Goal: Transaction & Acquisition: Purchase product/service

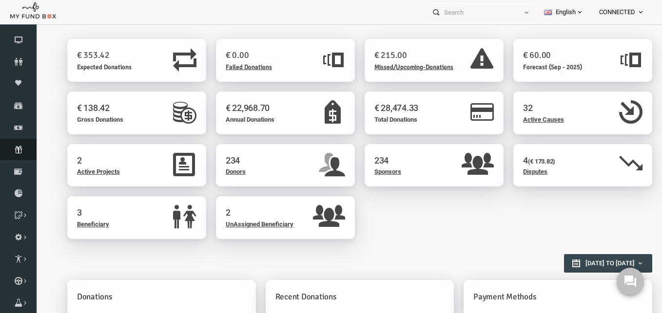
click at [18, 151] on icon at bounding box center [18, 150] width 37 height 8
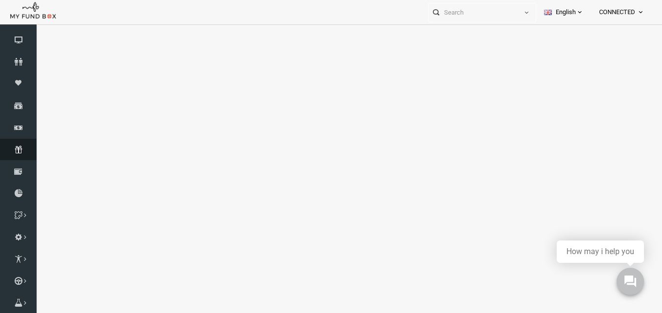
select select "100"
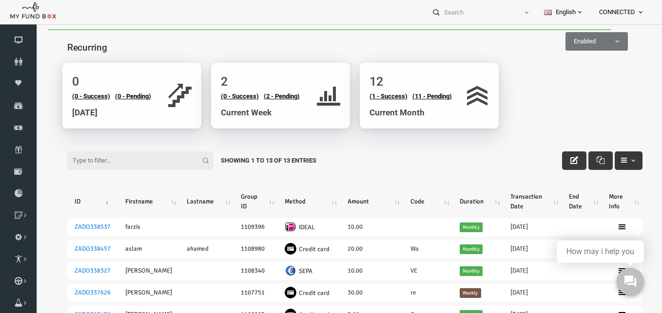
click at [571, 38] on span "Enabled" at bounding box center [582, 42] width 61 height 10
select select "all"
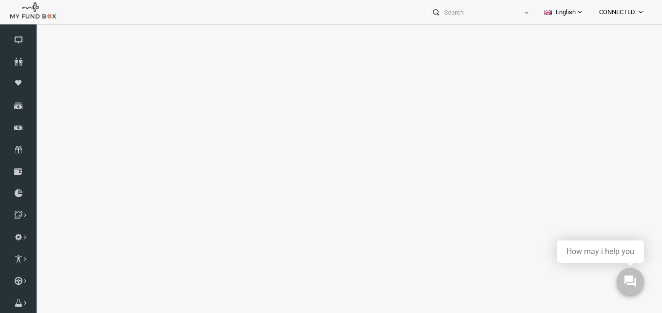
select select "100"
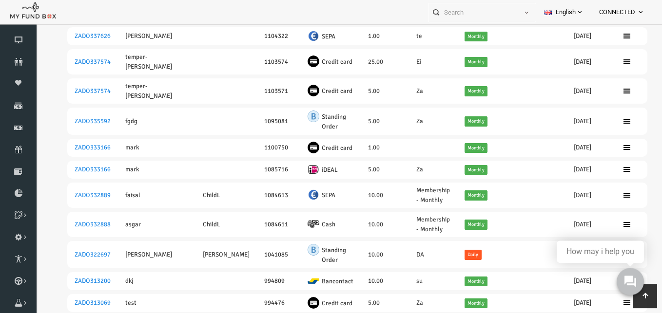
scroll to position [199, 0]
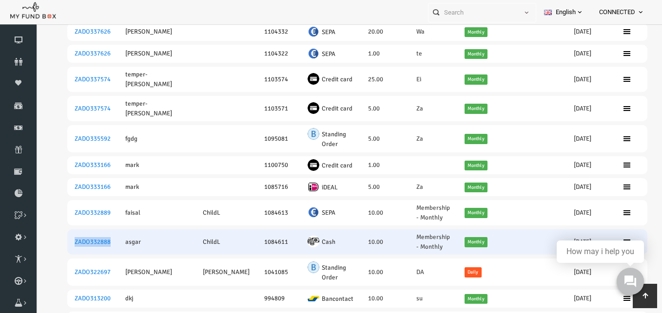
drag, startPoint x: 102, startPoint y: 220, endPoint x: 57, endPoint y: 217, distance: 44.4
click at [57, 229] on td "ZADO332888" at bounding box center [79, 241] width 51 height 25
copy link "ZADO332888"
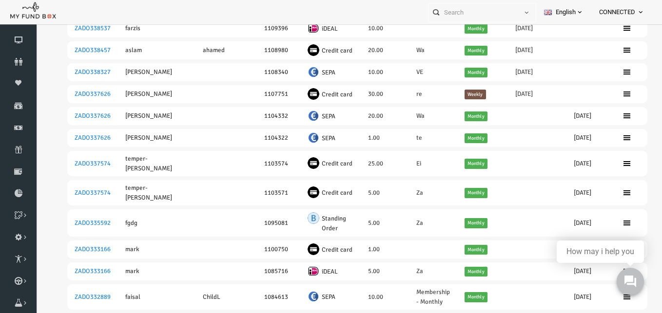
scroll to position [0, 0]
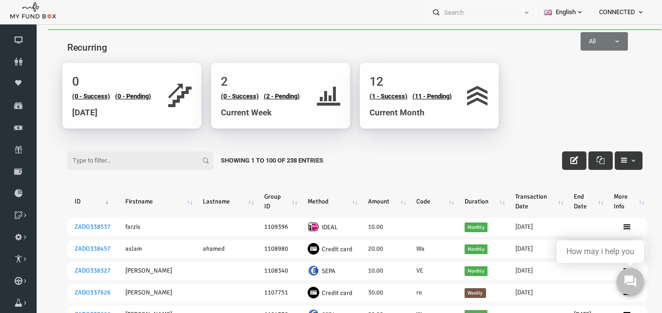
click at [605, 38] on span "All" at bounding box center [591, 42] width 46 height 10
select select "true"
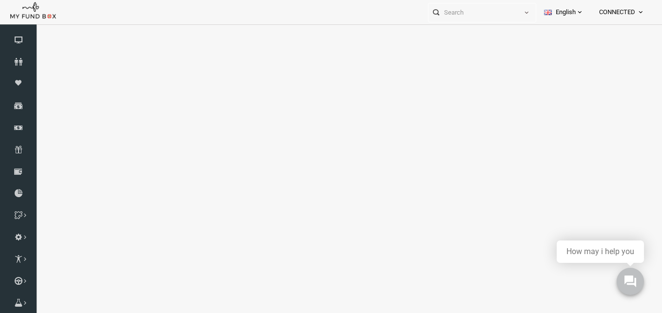
select select "100"
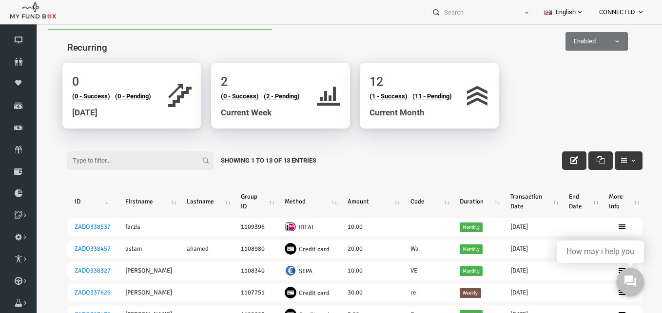
click at [90, 157] on input "Filter:" at bounding box center [127, 161] width 146 height 19
paste input "ZADO332888"
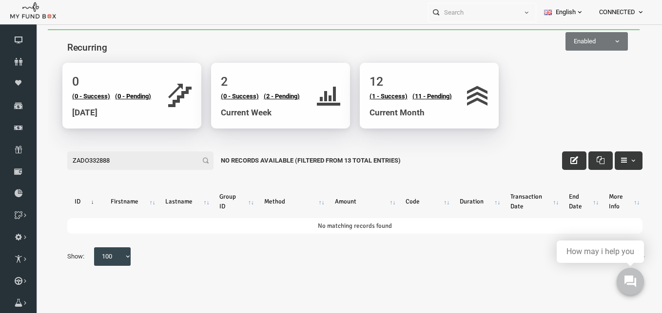
type input "ZADO332888"
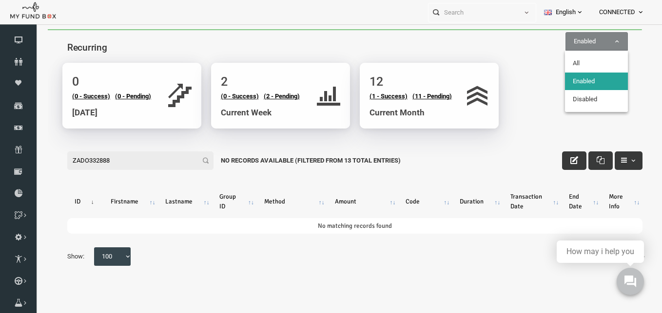
click at [577, 44] on span "Enabled" at bounding box center [582, 42] width 61 height 10
select select "all"
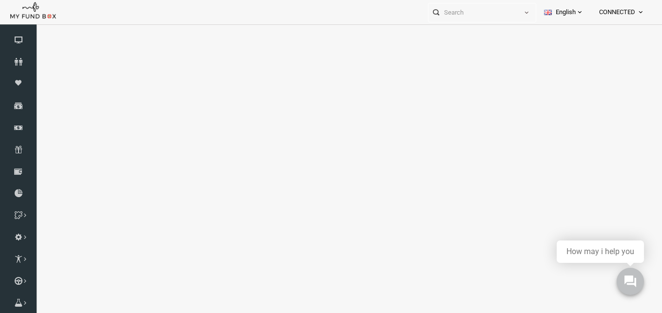
select select "100"
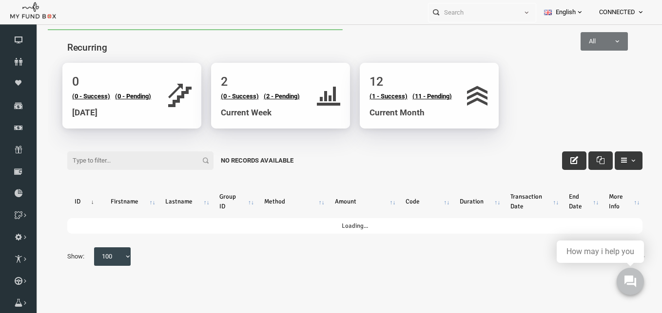
click at [84, 166] on input "Filter:" at bounding box center [127, 161] width 146 height 19
paste input "ZADO332888"
type input "ZADO332888"
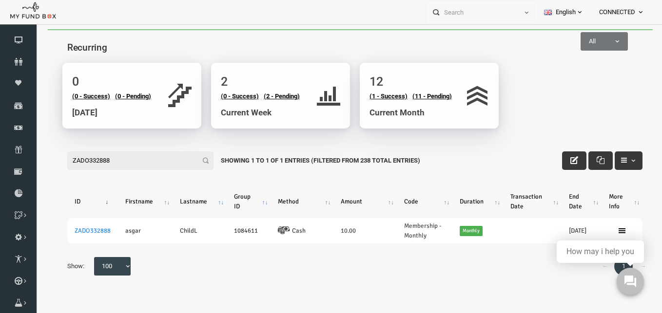
drag, startPoint x: 108, startPoint y: 161, endPoint x: -13, endPoint y: 152, distance: 121.1
click at [54, 152] on input "ZADO332888" at bounding box center [127, 161] width 146 height 19
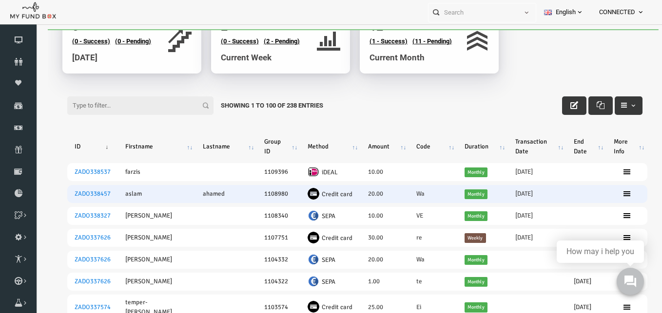
scroll to position [95, 0]
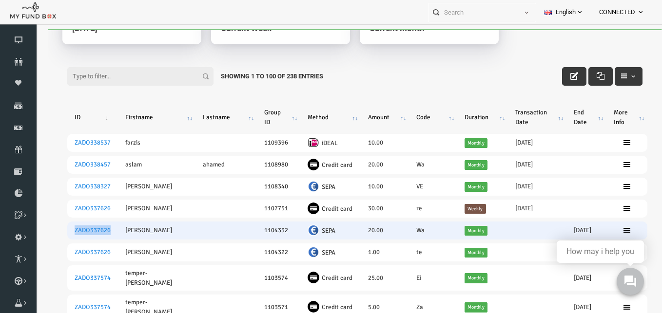
drag, startPoint x: 102, startPoint y: 223, endPoint x: 58, endPoint y: 226, distance: 44.4
click at [58, 226] on td "ZADO337626" at bounding box center [79, 231] width 51 height 18
copy link "ZADO337626"
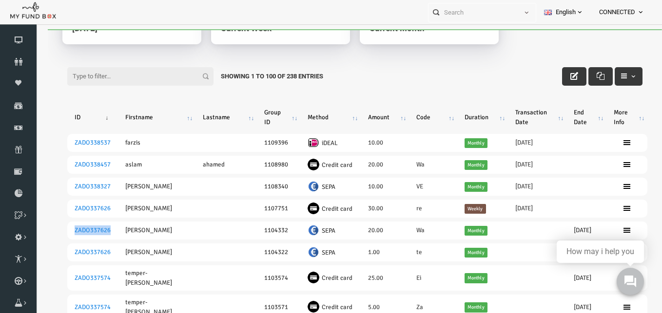
scroll to position [0, 0]
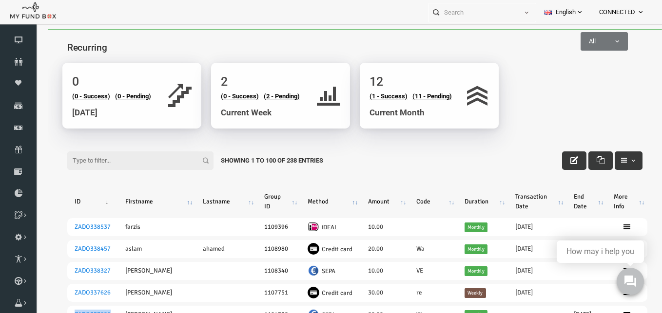
click at [580, 39] on span "All" at bounding box center [591, 42] width 46 height 10
select select "true"
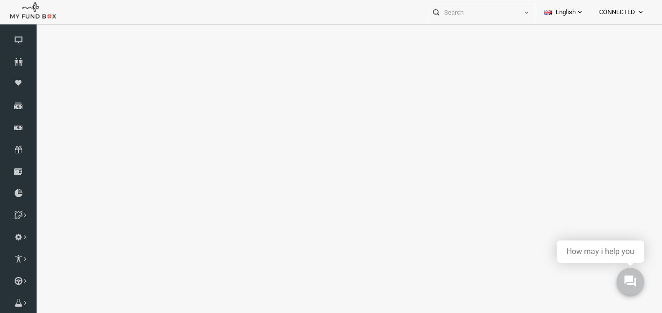
select select "100"
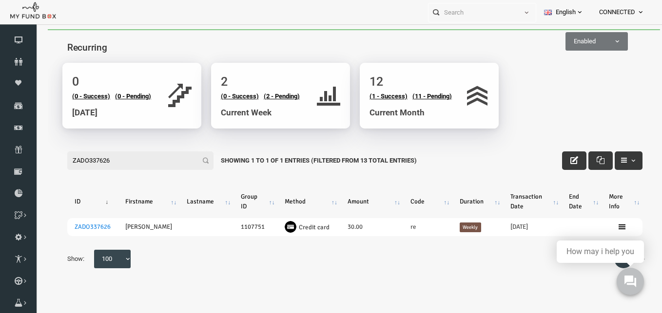
type input "ZADO337626"
click at [589, 48] on span "Enabled" at bounding box center [583, 41] width 62 height 19
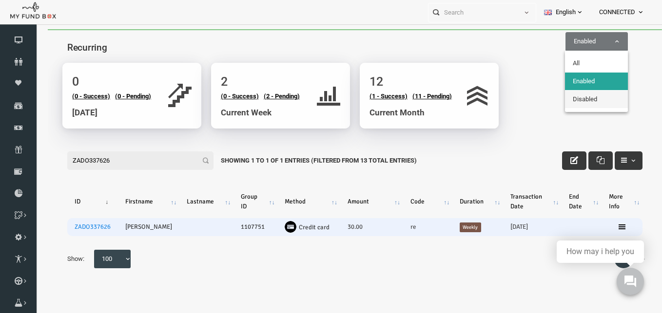
click at [610, 224] on td at bounding box center [608, 227] width 41 height 18
click at [605, 227] on icon at bounding box center [609, 227] width 8 height 8
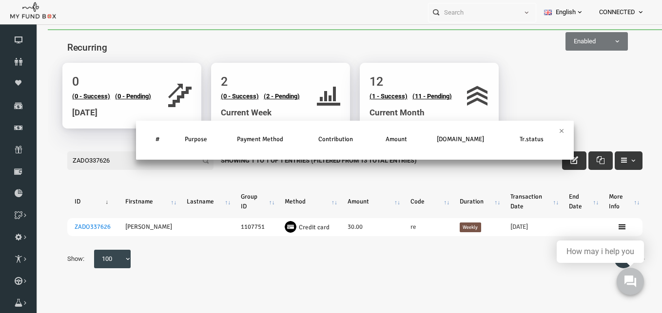
click at [551, 134] on div "# Purpose Payment Method Contribution Amount [DOMAIN_NAME] Tr.status" at bounding box center [341, 145] width 437 height 29
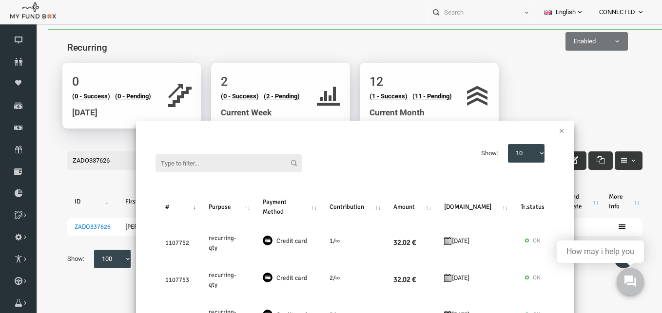
click at [548, 130] on div "×" at bounding box center [341, 126] width 437 height 10
click at [546, 130] on button "×" at bounding box center [548, 131] width 5 height 10
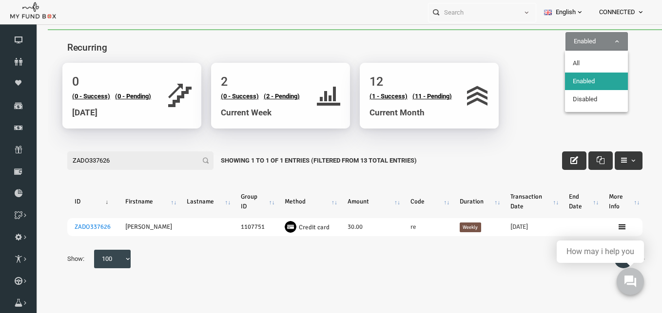
click at [599, 37] on span "Enabled" at bounding box center [582, 42] width 61 height 10
select select "all"
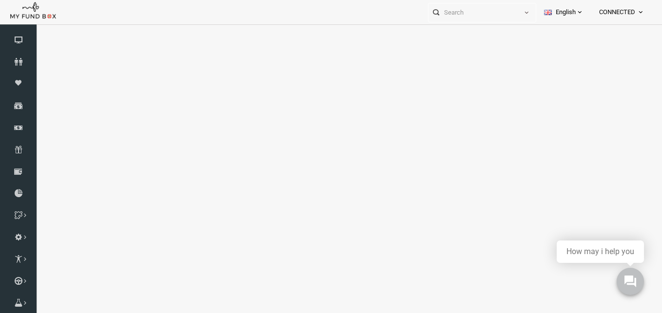
select select "100"
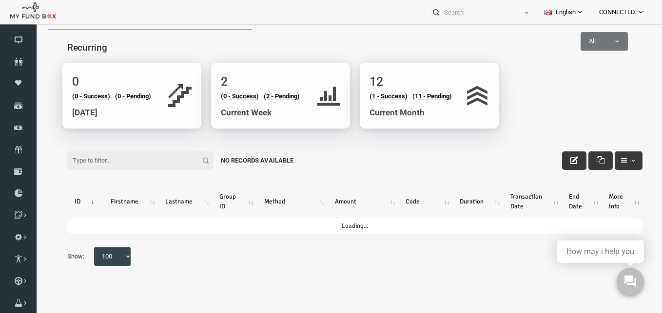
click at [599, 47] on span "All" at bounding box center [590, 41] width 47 height 19
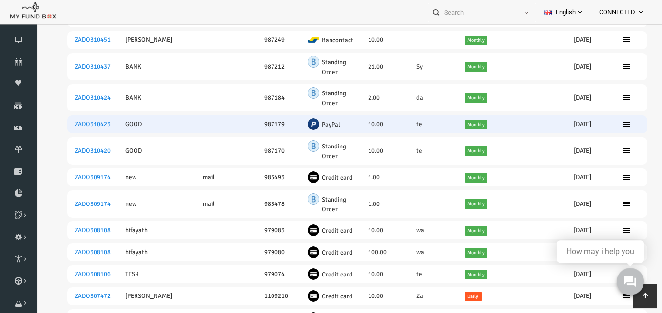
scroll to position [845, 0]
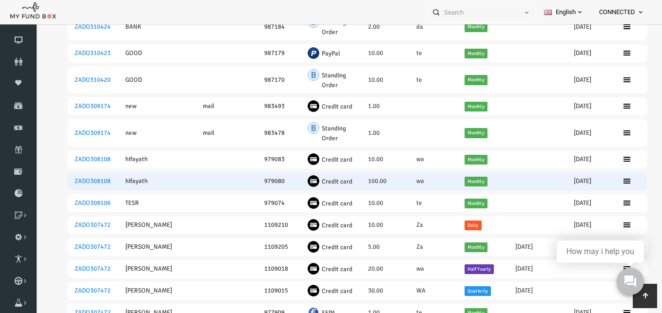
drag, startPoint x: 55, startPoint y: 166, endPoint x: 100, endPoint y: 165, distance: 44.8
click at [100, 172] on td "ZADO308108" at bounding box center [79, 181] width 51 height 18
copy link "ZADO308108"
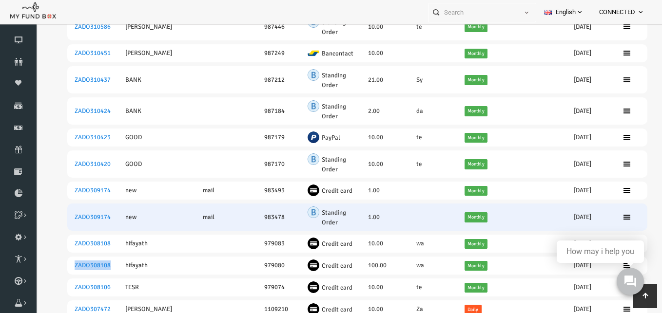
scroll to position [547, 0]
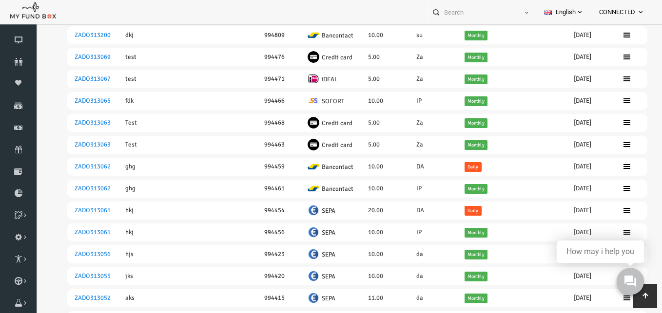
copy link "ZADO308108"
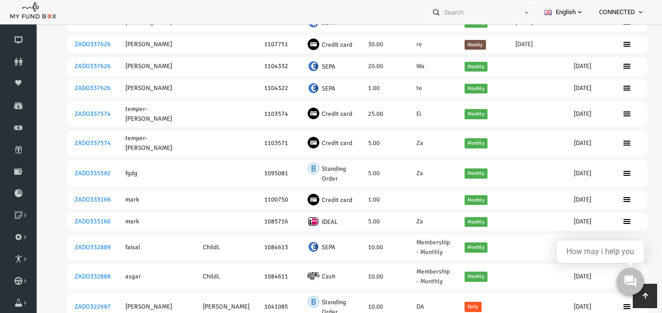
scroll to position [0, 0]
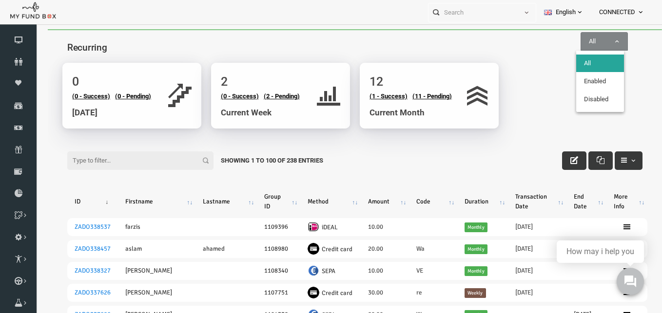
click at [582, 45] on span "All" at bounding box center [591, 42] width 46 height 10
select select "true"
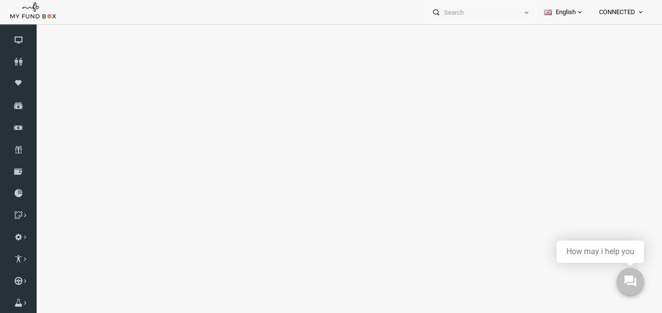
select select "100"
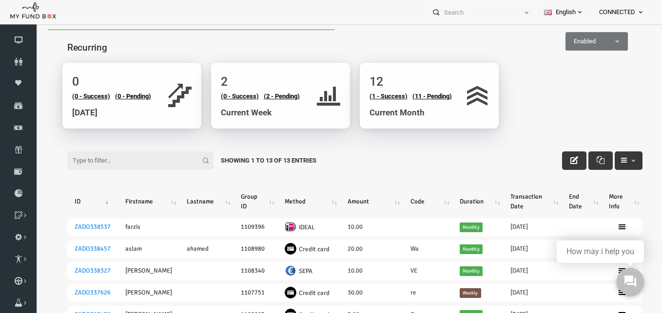
click at [97, 160] on input "Filter:" at bounding box center [127, 161] width 146 height 19
paste input "ZADO308108"
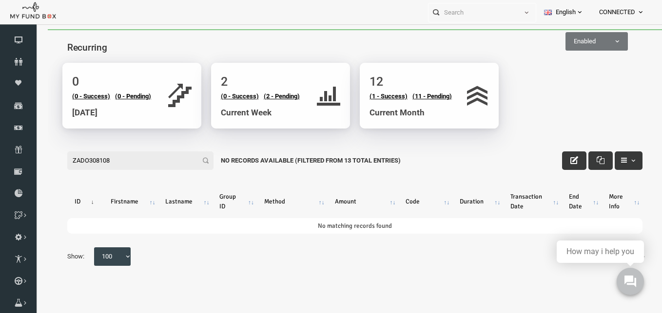
drag, startPoint x: 118, startPoint y: 164, endPoint x: -13, endPoint y: 147, distance: 132.1
click at [54, 152] on input "ZADO308108" at bounding box center [127, 161] width 146 height 19
type input "ZADO308108"
click at [561, 38] on span "Enabled" at bounding box center [582, 42] width 61 height 10
select select "false"
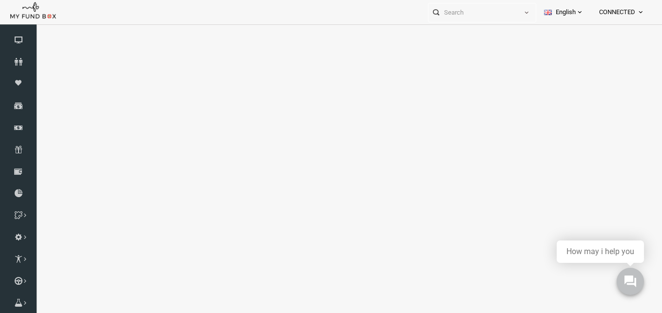
select select "100"
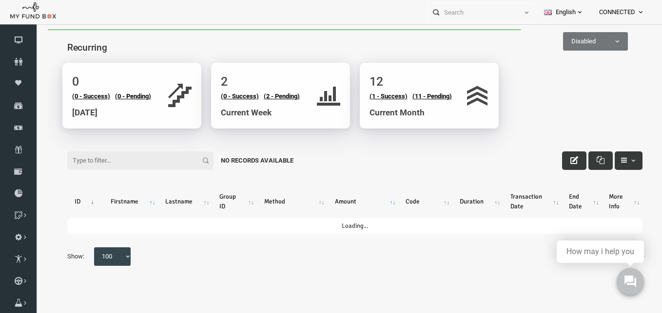
click at [112, 155] on input "Filter:" at bounding box center [127, 161] width 146 height 19
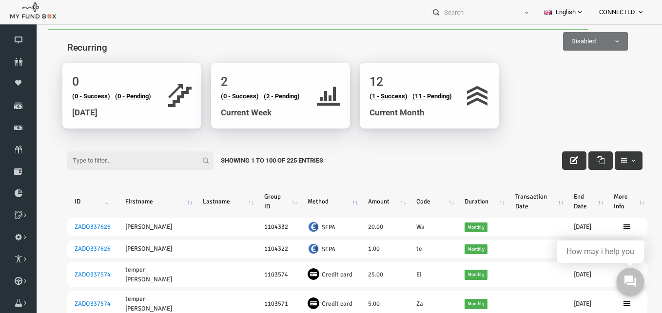
paste input "ZADO308108"
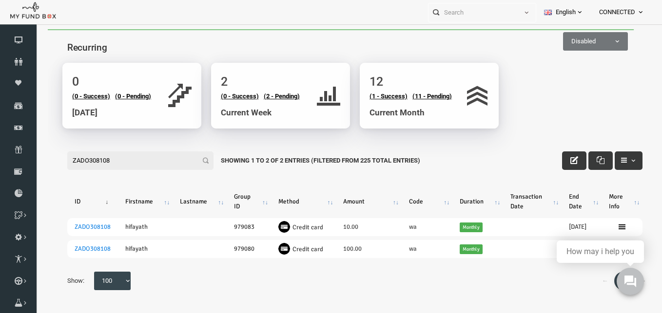
type input "ZADO308108"
click at [555, 42] on span "Disabled" at bounding box center [582, 42] width 64 height 10
select select "true"
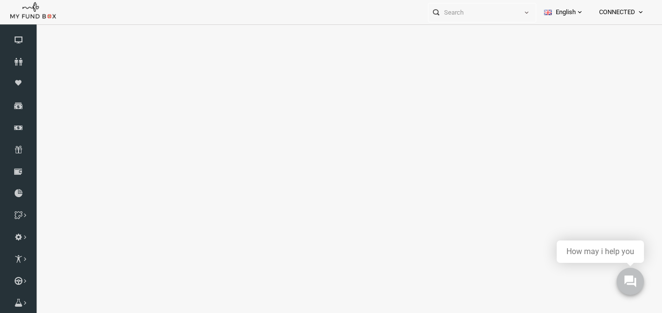
select select "100"
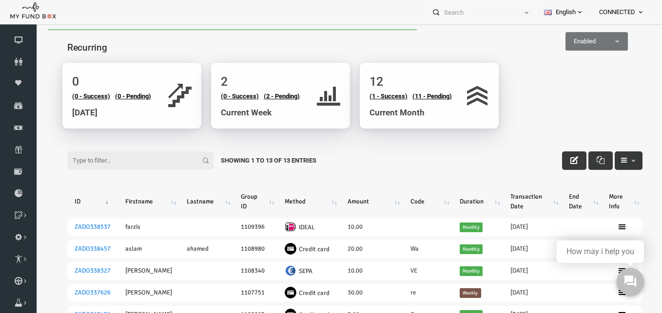
click at [105, 158] on input "Filter:" at bounding box center [127, 161] width 146 height 19
paste input "ZADO308108"
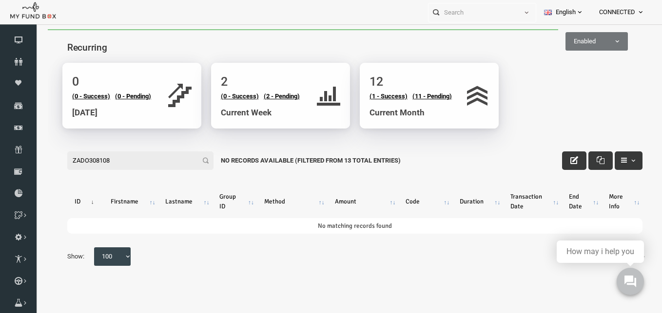
type input "ZADO308108"
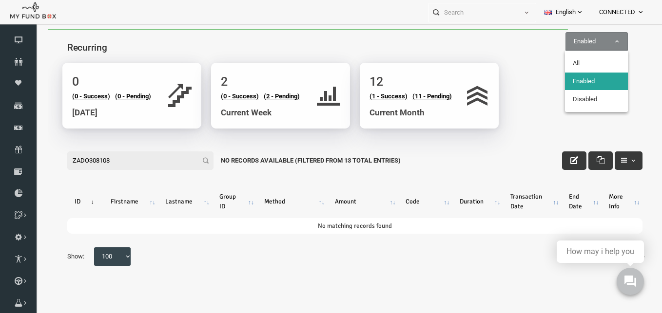
click at [576, 40] on span "Enabled" at bounding box center [582, 42] width 61 height 10
select select "all"
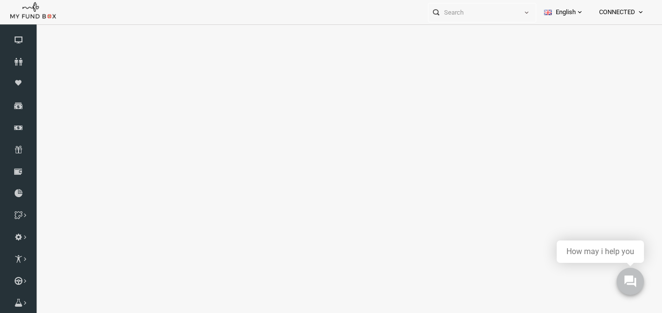
select select "100"
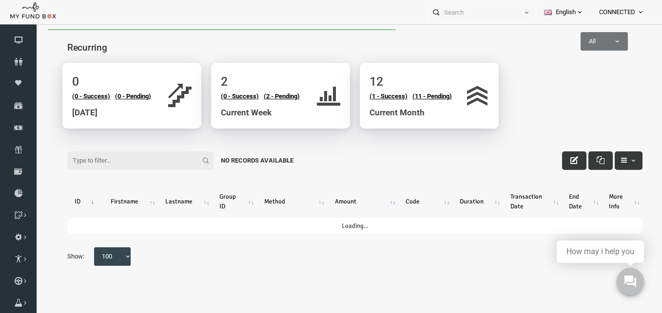
click at [112, 157] on input "Filter:" at bounding box center [127, 161] width 146 height 19
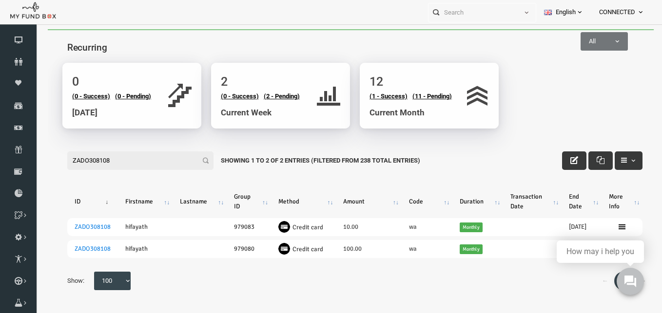
type input "ZADO308108"
click at [579, 16] on span at bounding box center [579, 12] width 8 height 8
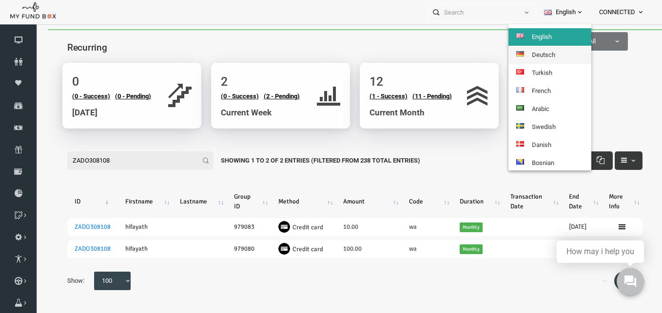
click at [551, 59] on link "Deutsch" at bounding box center [549, 55] width 83 height 18
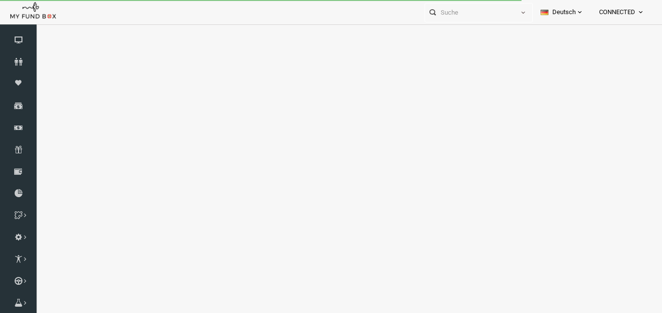
select select "100"
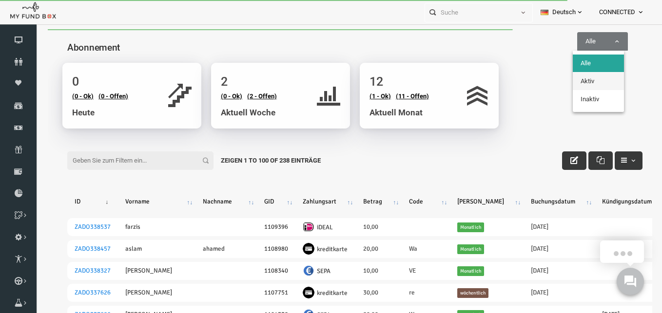
select select "true"
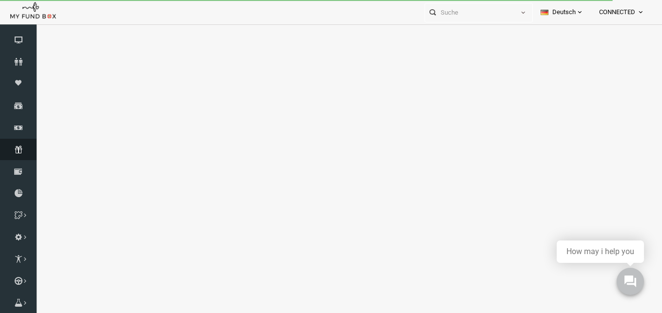
select select "100"
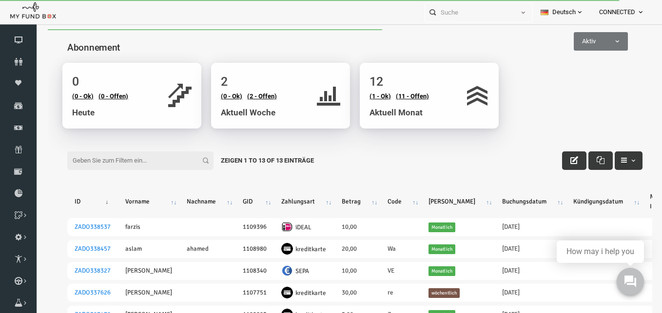
click at [77, 160] on input "Filter:" at bounding box center [127, 161] width 146 height 19
click at [95, 157] on input "Filter:" at bounding box center [127, 161] width 146 height 19
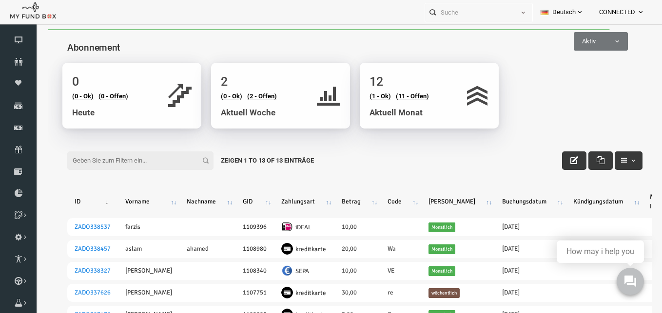
paste input "ZADO308108"
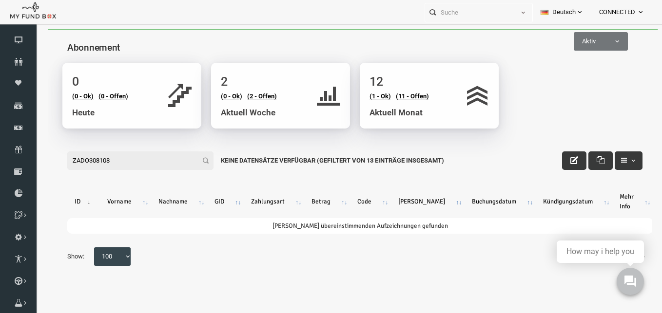
type input "ZADO308108"
click at [568, 41] on span "Aktiv" at bounding box center [587, 42] width 53 height 10
select select "all"
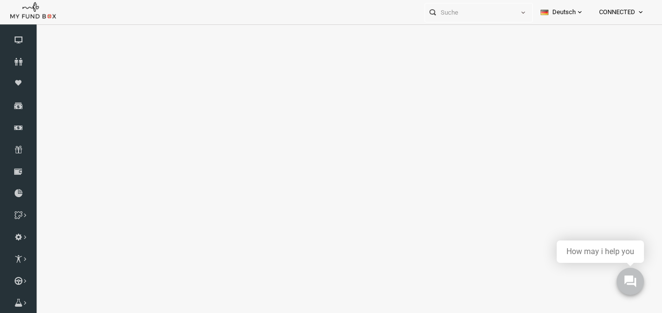
select select "100"
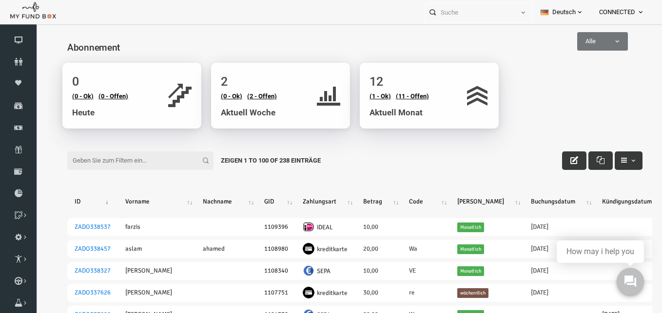
click at [135, 159] on input "Filter:" at bounding box center [127, 161] width 146 height 19
paste input "ZADO308108"
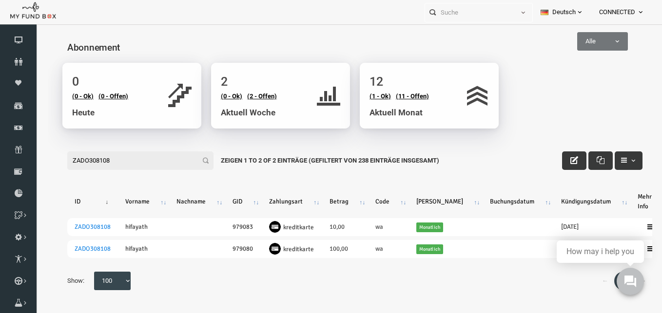
type input "ZADO308108"
click at [564, 13] on link "Deutsch" at bounding box center [561, 12] width 58 height 24
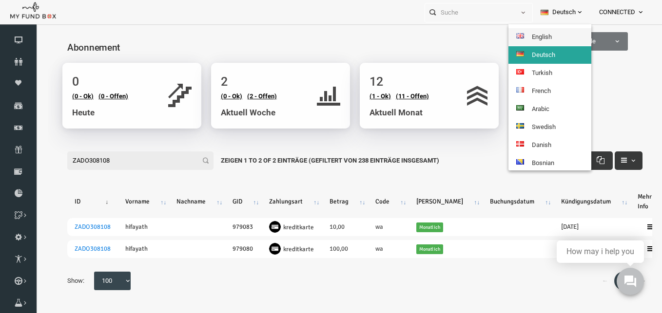
click at [545, 38] on link "English" at bounding box center [549, 37] width 83 height 18
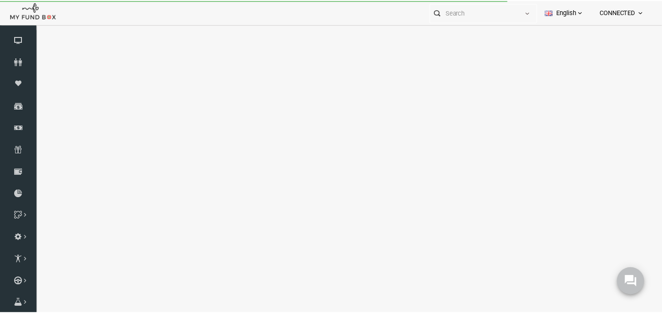
select select "100"
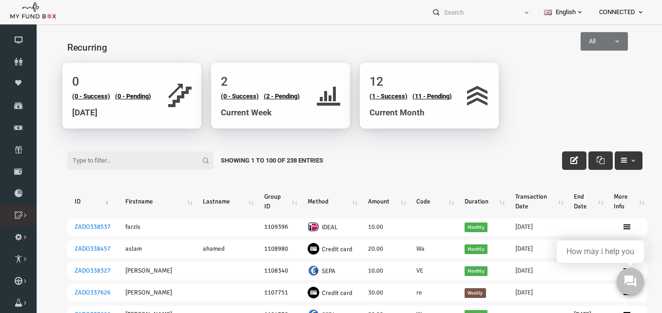
click at [0, 0] on icon at bounding box center [0, 0] width 0 height 0
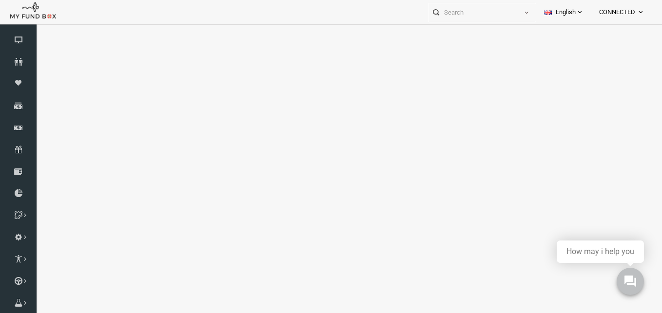
select select "100"
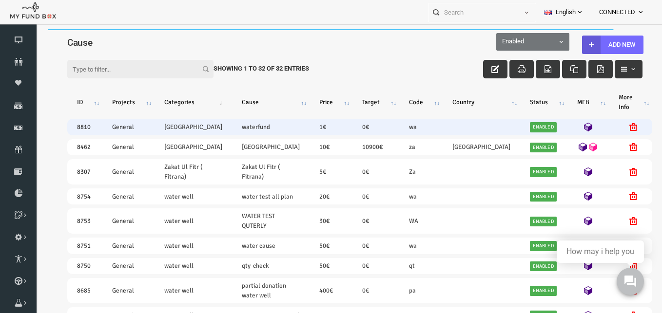
click at [570, 128] on icon at bounding box center [574, 127] width 9 height 9
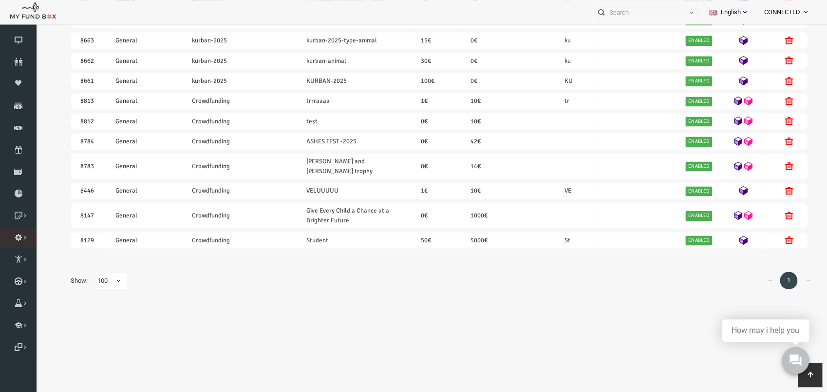
click at [0, 0] on icon at bounding box center [0, 0] width 0 height 0
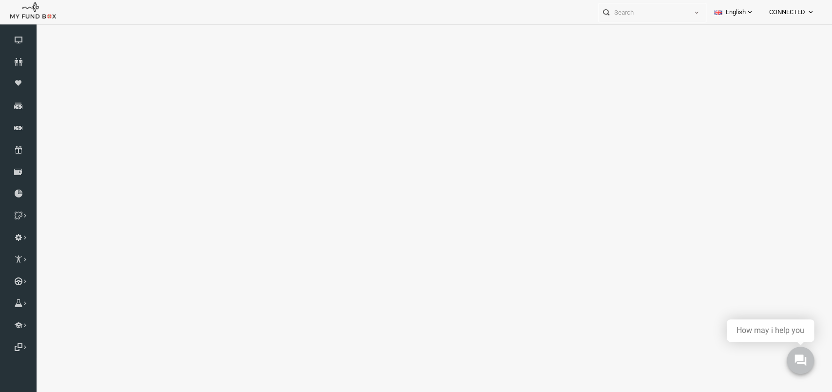
select select "100"
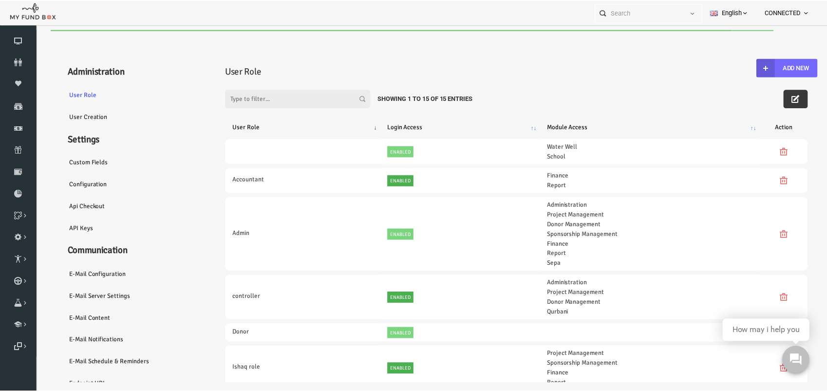
scroll to position [153, 0]
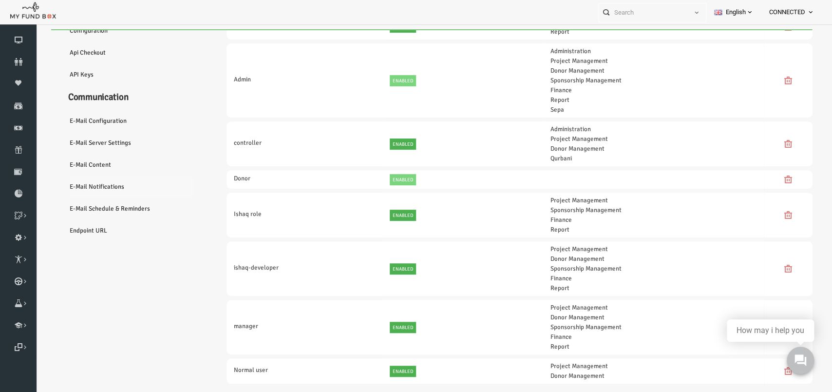
click at [76, 187] on link "E-Mail Notifications" at bounding box center [118, 186] width 146 height 22
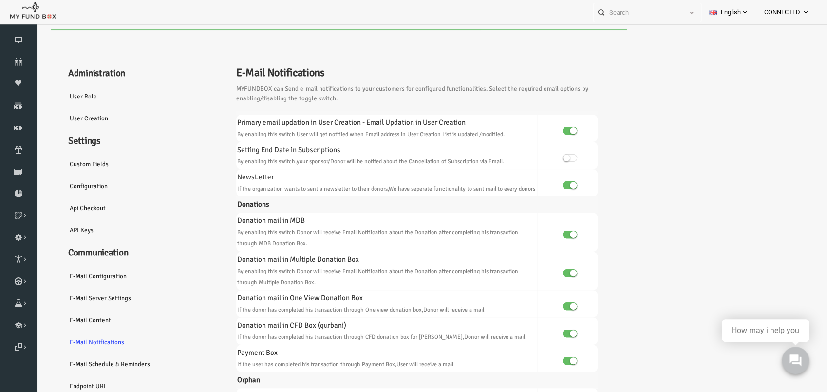
scroll to position [0, 0]
click at [86, 277] on link "E-Mail Configuration" at bounding box center [118, 276] width 146 height 22
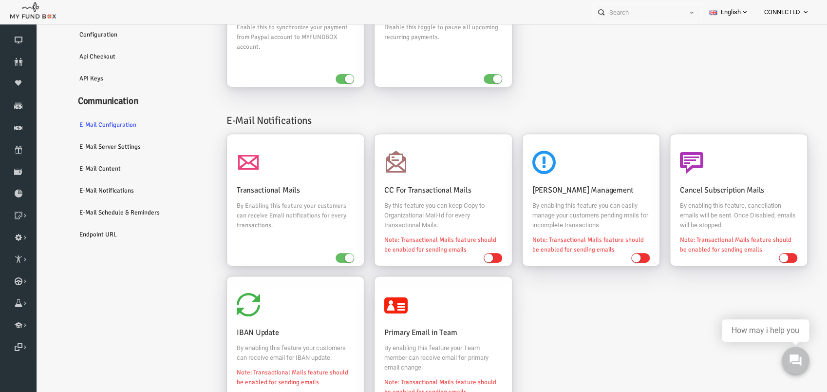
scroll to position [114, 0]
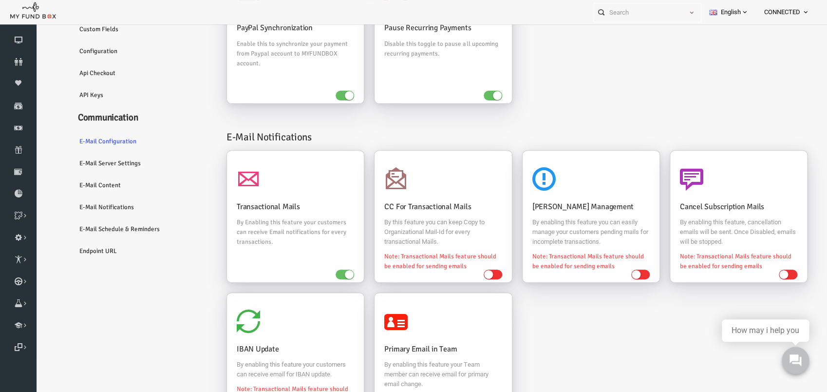
click at [91, 163] on link "E-Mail server settings" at bounding box center [128, 163] width 146 height 22
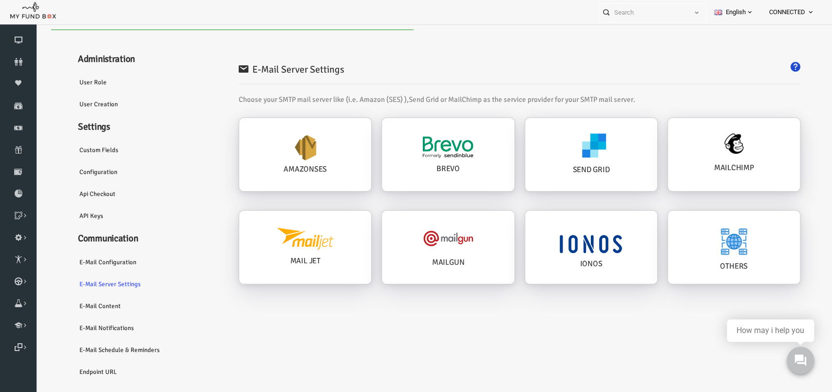
scroll to position [0, 0]
click at [665, 239] on img at bounding box center [718, 241] width 28 height 28
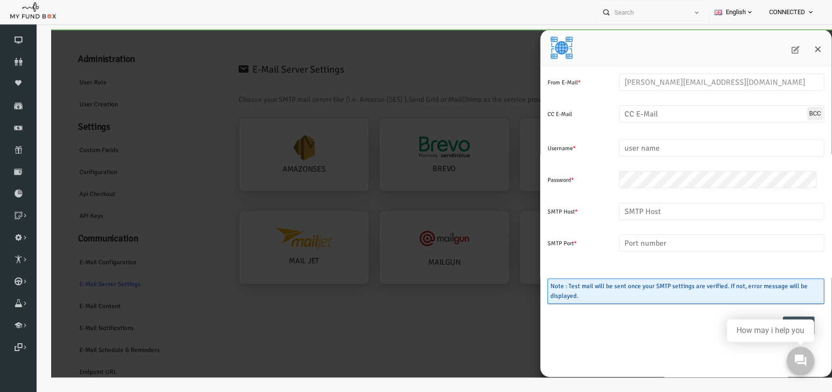
click at [665, 44] on div at bounding box center [669, 48] width 291 height 37
click at [665, 51] on icon at bounding box center [780, 50] width 8 height 8
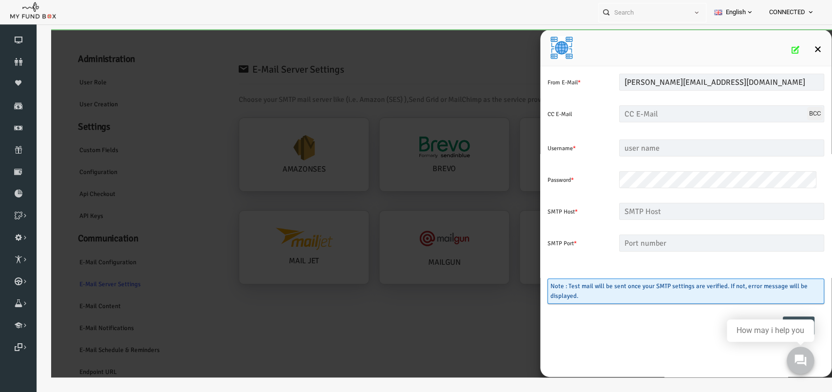
click at [665, 49] on icon "Close" at bounding box center [802, 49] width 8 height 8
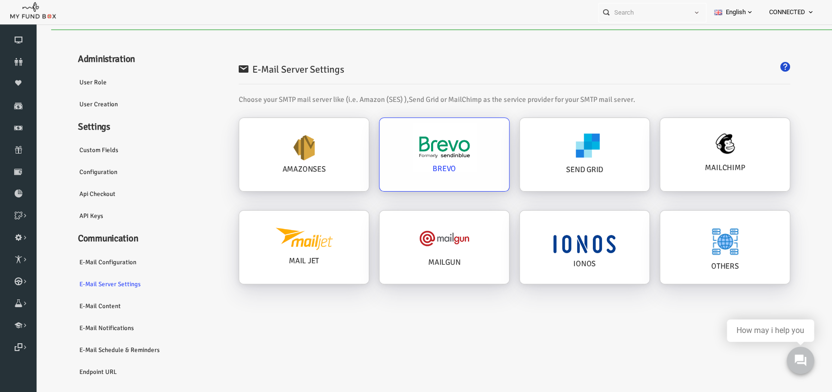
click at [433, 153] on img at bounding box center [428, 147] width 65 height 49
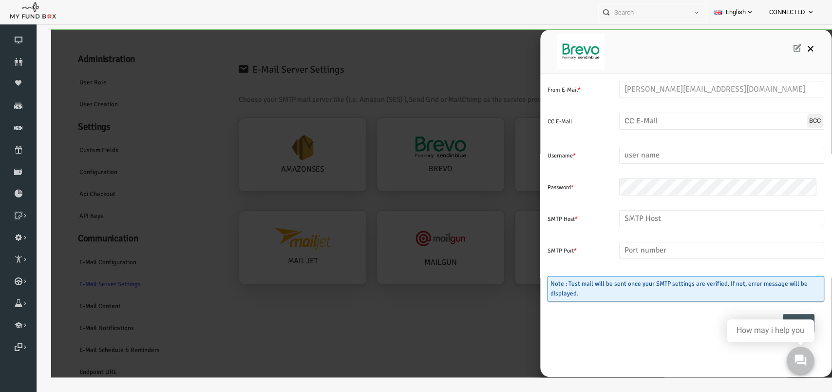
click at [665, 47] on icon "Close" at bounding box center [795, 49] width 8 height 8
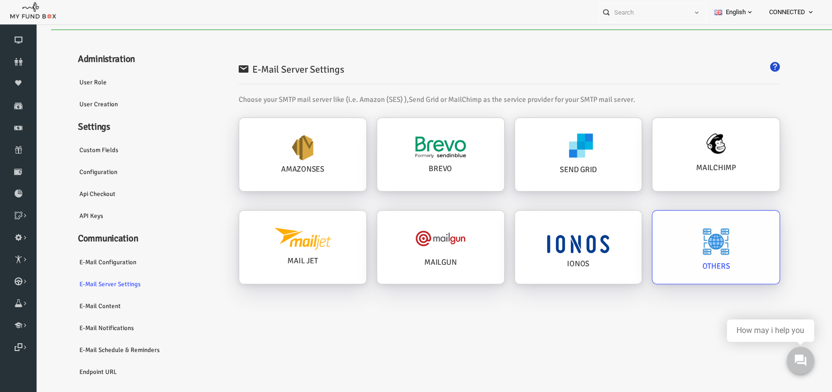
click at [626, 191] on div "OTHERS" at bounding box center [562, 154] width 127 height 73
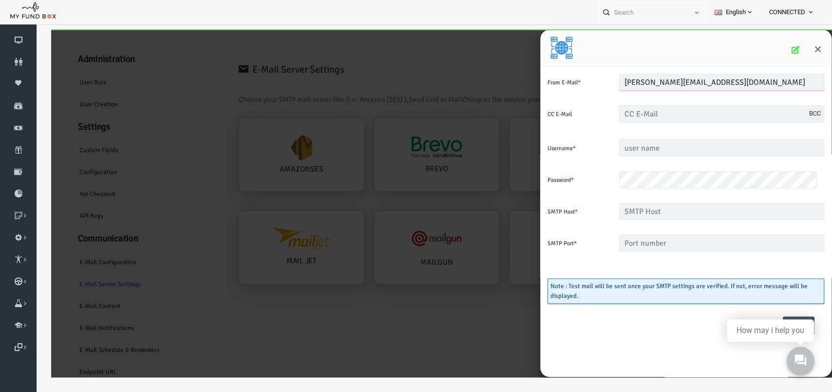
drag, startPoint x: 735, startPoint y: 85, endPoint x: 357, endPoint y: 79, distance: 378.1
click at [603, 74] on input "thanveer.aslam@myfundbox.de" at bounding box center [705, 82] width 205 height 17
type input "p"
click at [387, 294] on div "From E-Mail * Enter valid Email Address CC E-Mail Enter valid Email Address BCC…" at bounding box center [425, 203] width 781 height 348
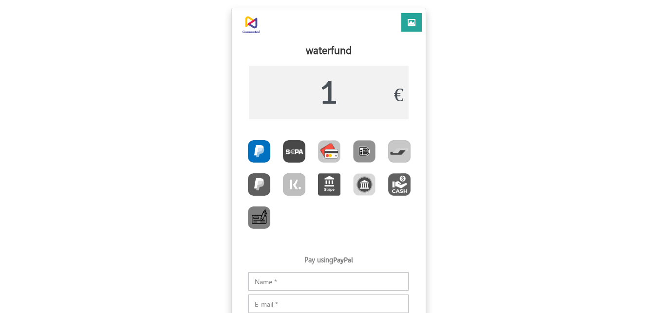
click at [331, 150] on img "Toolbar with button groups" at bounding box center [329, 151] width 22 height 22
click at [324, 147] on input "Toolbar with button groups" at bounding box center [321, 143] width 6 height 6
radio input "true"
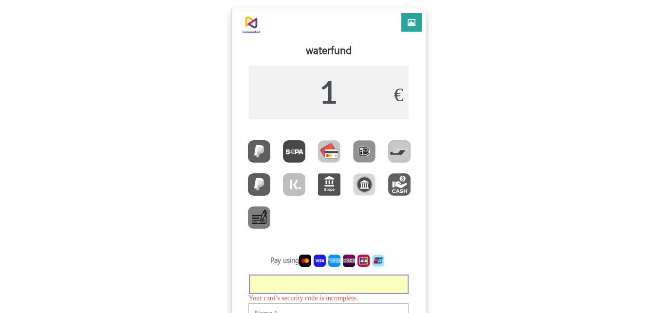
scroll to position [99, 0]
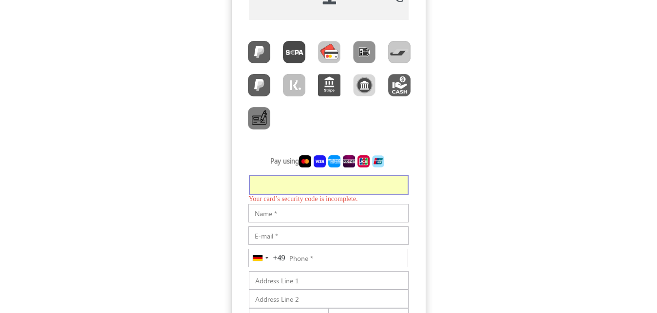
type input "€1.31"
click at [264, 207] on input "Notes" at bounding box center [328, 210] width 160 height 19
type input "[PERSON_NAME]"
click at [270, 234] on input "E-mail" at bounding box center [328, 233] width 160 height 19
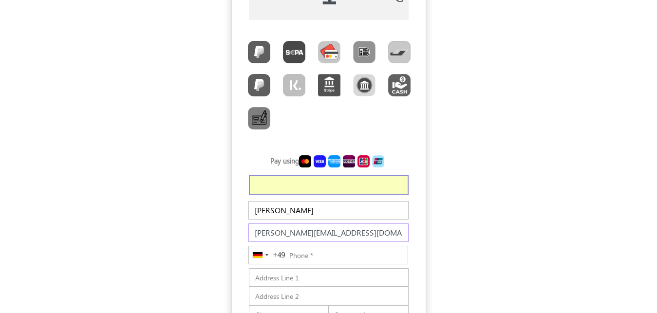
type input "thanveer.aslam@myfundbox.de"
click at [327, 252] on input "Phone" at bounding box center [328, 255] width 160 height 19
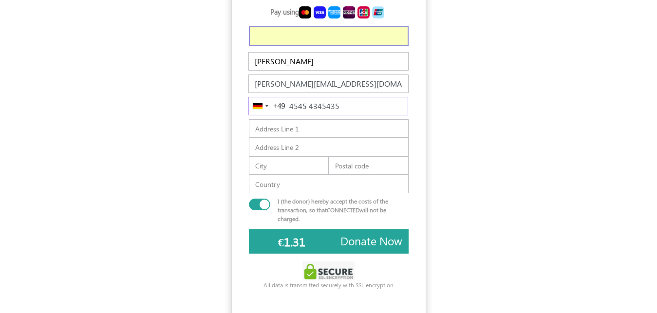
scroll to position [50, 0]
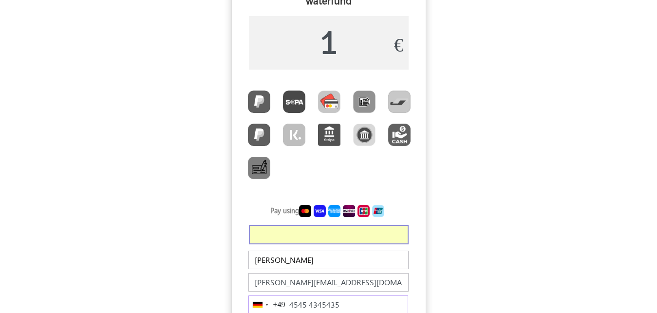
type input "4545 4345435"
click at [352, 37] on input "1" at bounding box center [329, 43] width 160 height 54
type input "10"
type input "€10.84"
click at [492, 60] on form "USD GBP EUR EN ES NL Customize Your Donation box × #26a69a ▼ Change Accordion S…" at bounding box center [328, 250] width 657 height 584
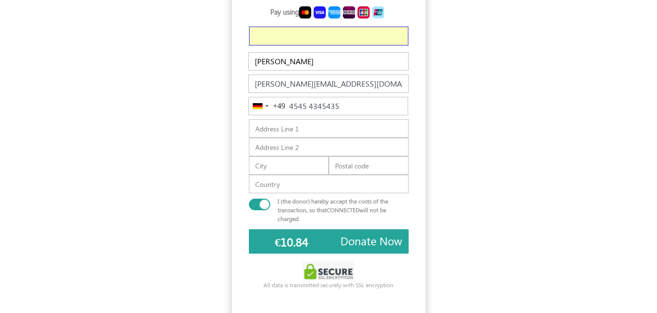
scroll to position [274, 0]
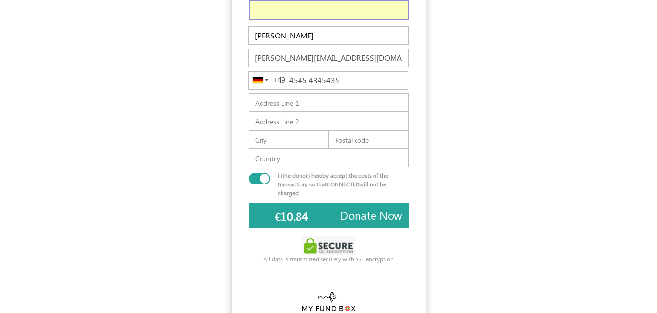
click at [384, 213] on span "Donate Now" at bounding box center [372, 215] width 62 height 15
